Goal: Task Accomplishment & Management: Manage account settings

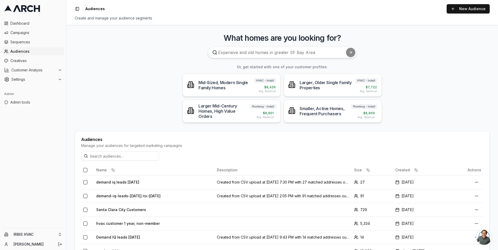
click at [69, 122] on main "What homes are you looking for? Or, get started with one of your customer profi…" at bounding box center [282, 137] width 432 height 225
click at [56, 235] on html "Dashboard Campaigns Sequences Audiences Creatives Customer Analysis Settings Ad…" at bounding box center [249, 125] width 498 height 250
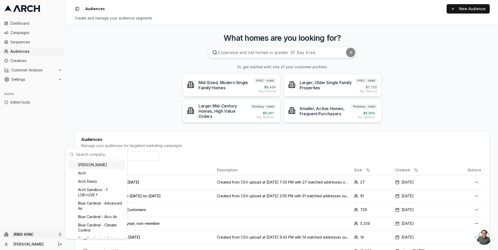
click at [93, 155] on input "text" at bounding box center [99, 154] width 47 height 10
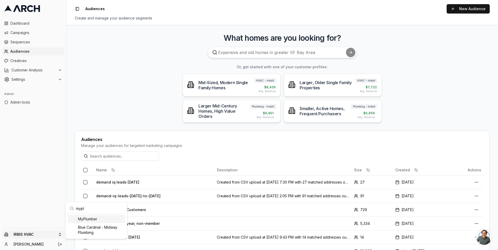
type input "mypl"
click at [91, 221] on div "MyPlumber" at bounding box center [96, 219] width 57 height 8
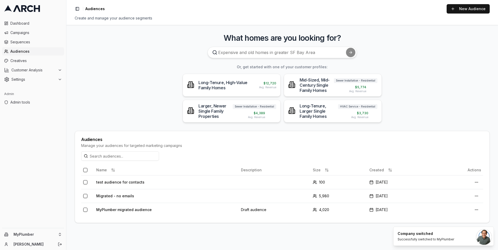
click at [83, 100] on main "What homes are you looking for? Or, get started with one of your customer profi…" at bounding box center [282, 137] width 432 height 225
click at [69, 142] on main "What homes are you looking for? Or, get started with one of your customer profi…" at bounding box center [282, 137] width 432 height 225
click at [58, 80] on icon at bounding box center [60, 79] width 4 height 4
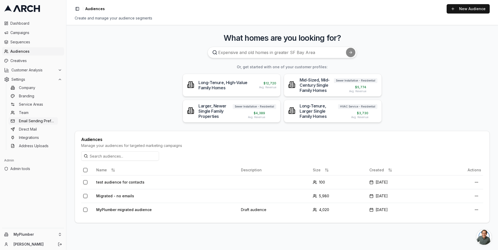
click at [41, 119] on span "Email Sending Preferences" at bounding box center [37, 120] width 37 height 5
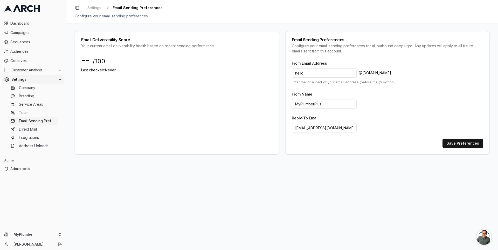
click at [302, 116] on label "Reply-To Email" at bounding box center [305, 118] width 27 height 4
click at [302, 123] on input "todo@email.com" at bounding box center [324, 127] width 65 height 9
click at [302, 116] on label "Reply-To Email" at bounding box center [305, 118] width 27 height 4
click at [302, 123] on input "todo@email.com" at bounding box center [324, 127] width 65 height 9
click at [302, 116] on label "Reply-To Email" at bounding box center [305, 118] width 27 height 4
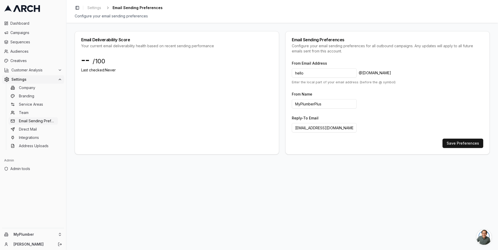
click at [302, 123] on input "todo@email.com" at bounding box center [324, 127] width 65 height 9
click at [321, 172] on div "Email Deliverability Score Your current email deliverability health based on re…" at bounding box center [282, 136] width 432 height 227
click at [38, 43] on span "Sequences" at bounding box center [36, 41] width 52 height 5
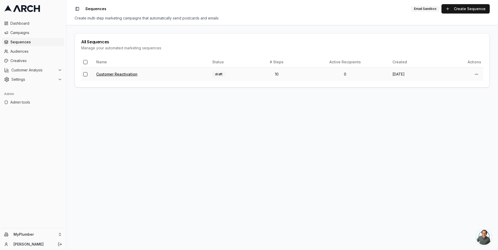
click at [116, 75] on link "Customer Reactivation" at bounding box center [116, 74] width 41 height 4
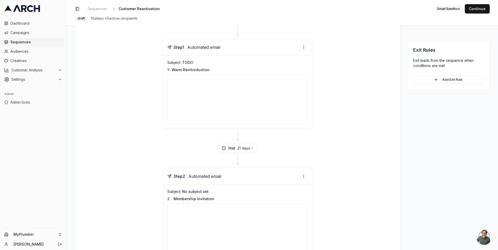
scroll to position [45, 0]
click at [195, 95] on div at bounding box center [237, 102] width 141 height 50
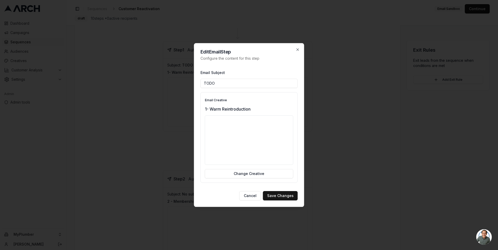
click at [196, 97] on div "Edit Email Step Configure the content for this step Email Subject TODO Email Cr…" at bounding box center [249, 125] width 110 height 164
click at [251, 196] on button "Cancel" at bounding box center [250, 195] width 22 height 9
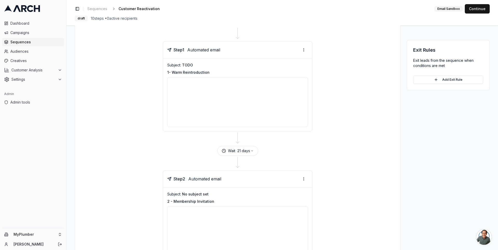
click at [128, 133] on div at bounding box center [237, 138] width 313 height 15
click at [303, 47] on html "Dashboard Campaigns Sequences Audiences Creatives Customer Analysis Settings Ad…" at bounding box center [249, 125] width 498 height 250
click at [330, 74] on html "Dashboard Campaigns Sequences Audiences Creatives Customer Analysis Settings Ad…" at bounding box center [249, 125] width 498 height 250
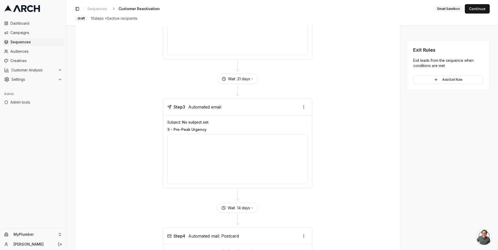
scroll to position [0, 0]
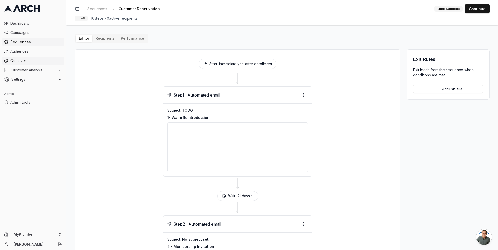
click at [28, 60] on span "Creatives" at bounding box center [36, 60] width 52 height 5
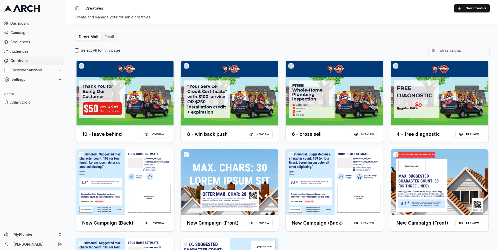
click at [108, 35] on button "Email" at bounding box center [109, 36] width 16 height 7
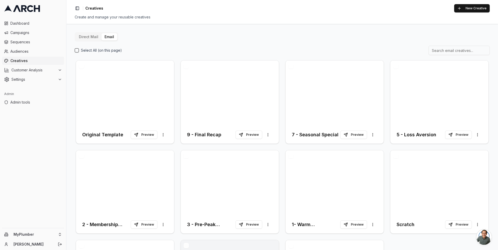
click at [383, 48] on div "Select All (on this page)" at bounding box center [282, 50] width 415 height 9
click at [164, 19] on div "Create and manage your reusable creatives" at bounding box center [282, 17] width 415 height 5
click at [177, 58] on div "Select All (on this page) Original Template Preview More options 9 - Final Reca…" at bounding box center [282, 185] width 415 height 279
click at [327, 103] on div at bounding box center [335, 92] width 98 height 65
click at [269, 39] on div "Direct Mail Email Select All (on this page) Original Template Preview More opti…" at bounding box center [282, 178] width 415 height 292
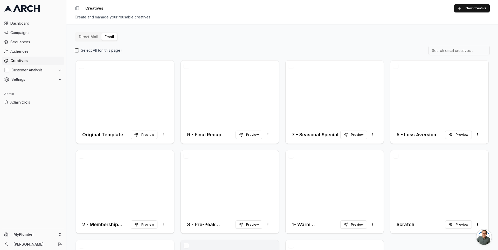
click at [281, 62] on div "Original Template Preview More options 9 - Final Recap Preview More options 7 -…" at bounding box center [282, 191] width 415 height 265
click at [281, 64] on div "Original Template Preview More options 9 - Final Recap Preview More options 7 -…" at bounding box center [282, 191] width 415 height 265
click at [280, 59] on div "Select All (on this page) Original Template Preview More options 9 - Final Reca…" at bounding box center [282, 185] width 415 height 279
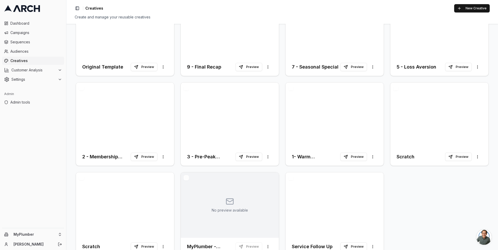
scroll to position [70, 0]
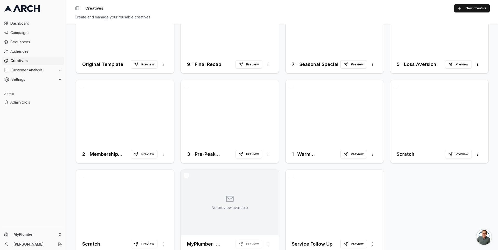
click at [280, 80] on div "Original Template Preview More options 9 - Final Recap Preview More options 7 -…" at bounding box center [282, 121] width 415 height 265
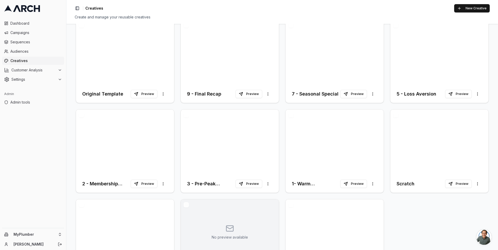
scroll to position [0, 0]
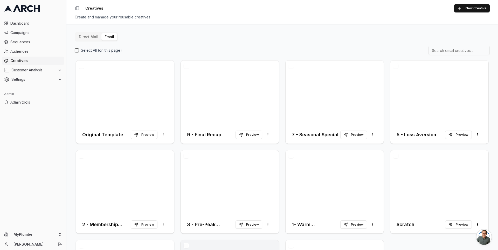
click at [280, 57] on div "Select All (on this page) Original Template Preview More options 9 - Final Reca…" at bounding box center [282, 185] width 415 height 279
click at [155, 17] on div "Create and manage your reusable creatives" at bounding box center [282, 17] width 415 height 5
click at [152, 18] on div "Create and manage your reusable creatives" at bounding box center [282, 17] width 415 height 5
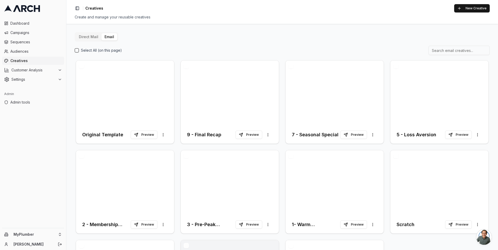
click at [282, 90] on div "Original Template Preview More options 9 - Final Recap Preview More options 7 -…" at bounding box center [282, 191] width 415 height 265
click at [280, 46] on div "Select All (on this page)" at bounding box center [282, 50] width 415 height 9
click at [176, 64] on div "Original Template Preview More options 9 - Final Recap Preview More options 7 -…" at bounding box center [282, 191] width 415 height 265
click at [37, 48] on link "Audiences" at bounding box center [33, 51] width 62 height 8
